Goal: Browse casually

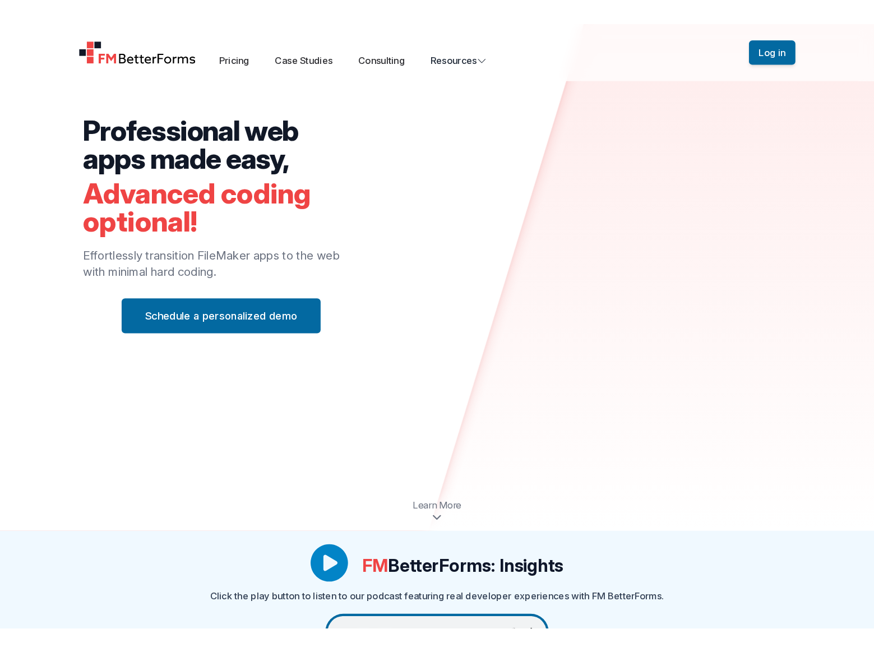
scroll to position [45, 0]
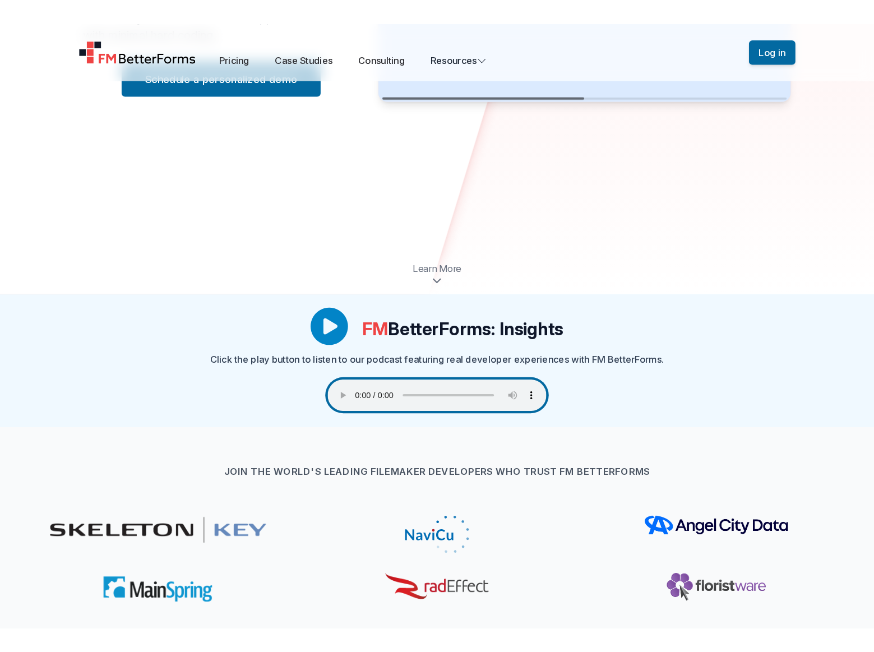
scroll to position [264, 0]
